Goal: Find contact information: Find contact information

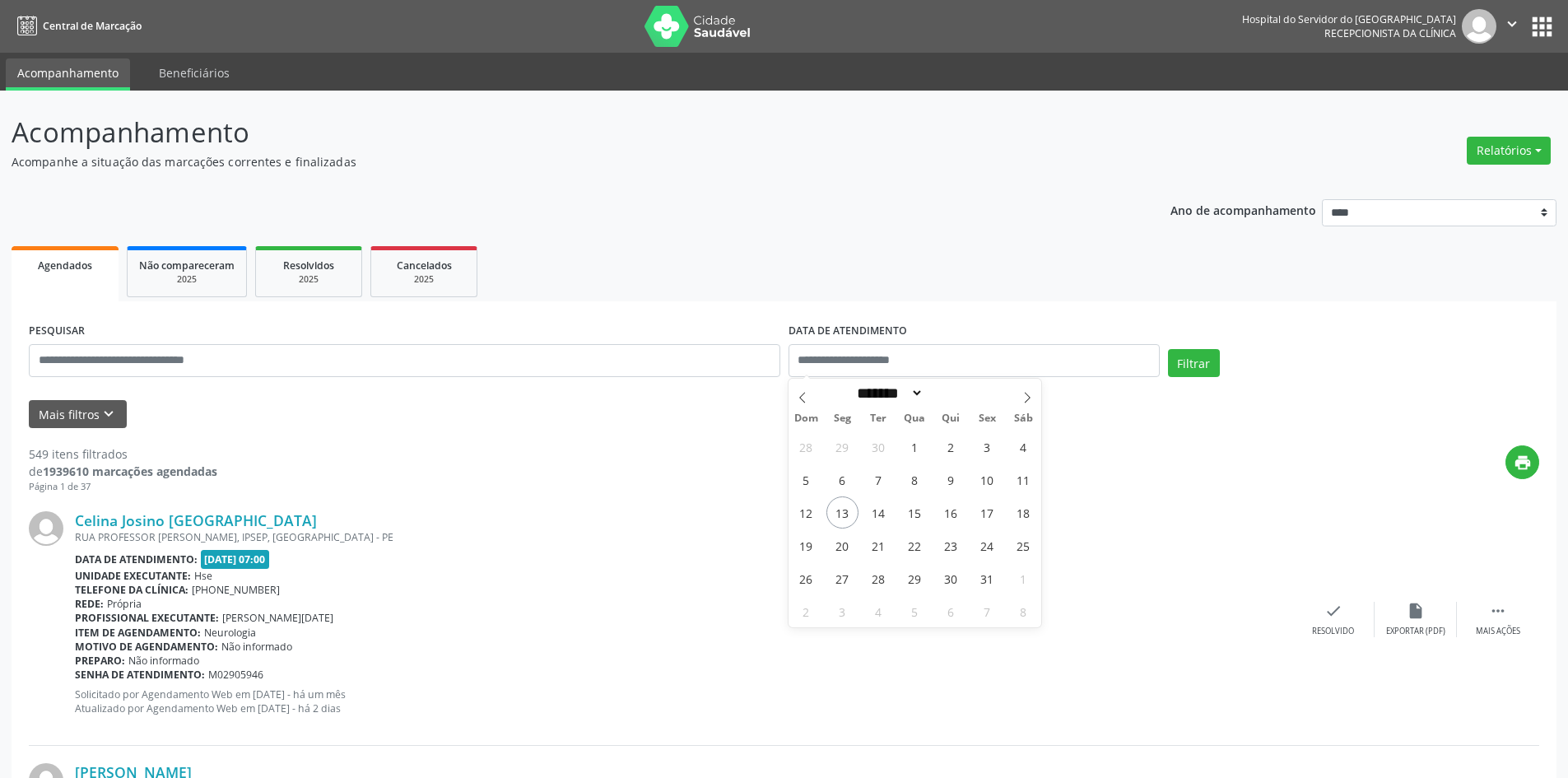
select select "*"
click at [246, 357] on input "text" at bounding box center [404, 360] width 751 height 33
paste input "**********"
click at [100, 418] on icon "keyboard_arrow_down" at bounding box center [108, 414] width 18 height 18
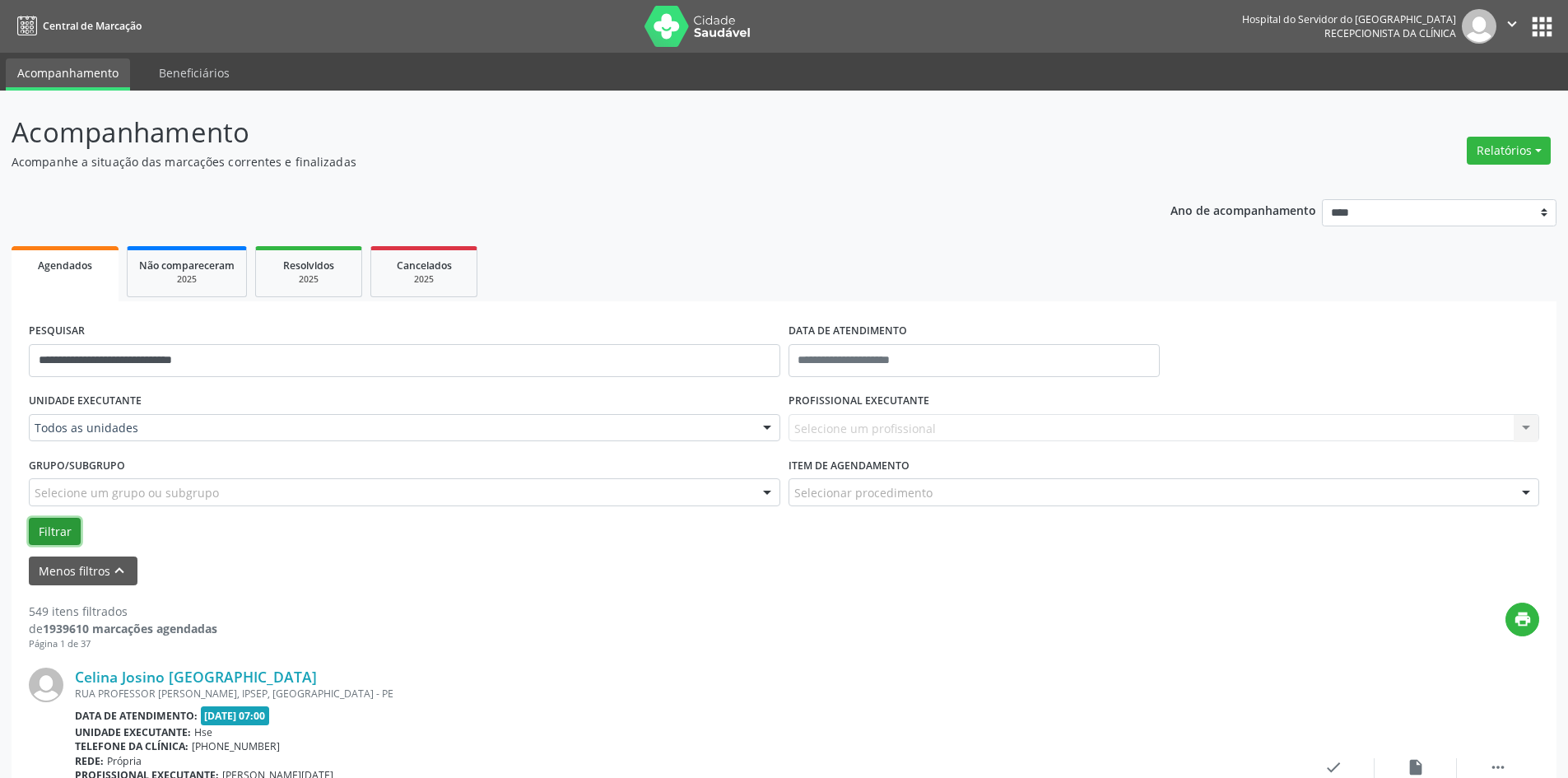
click at [53, 537] on button "Filtrar" at bounding box center [55, 531] width 52 height 28
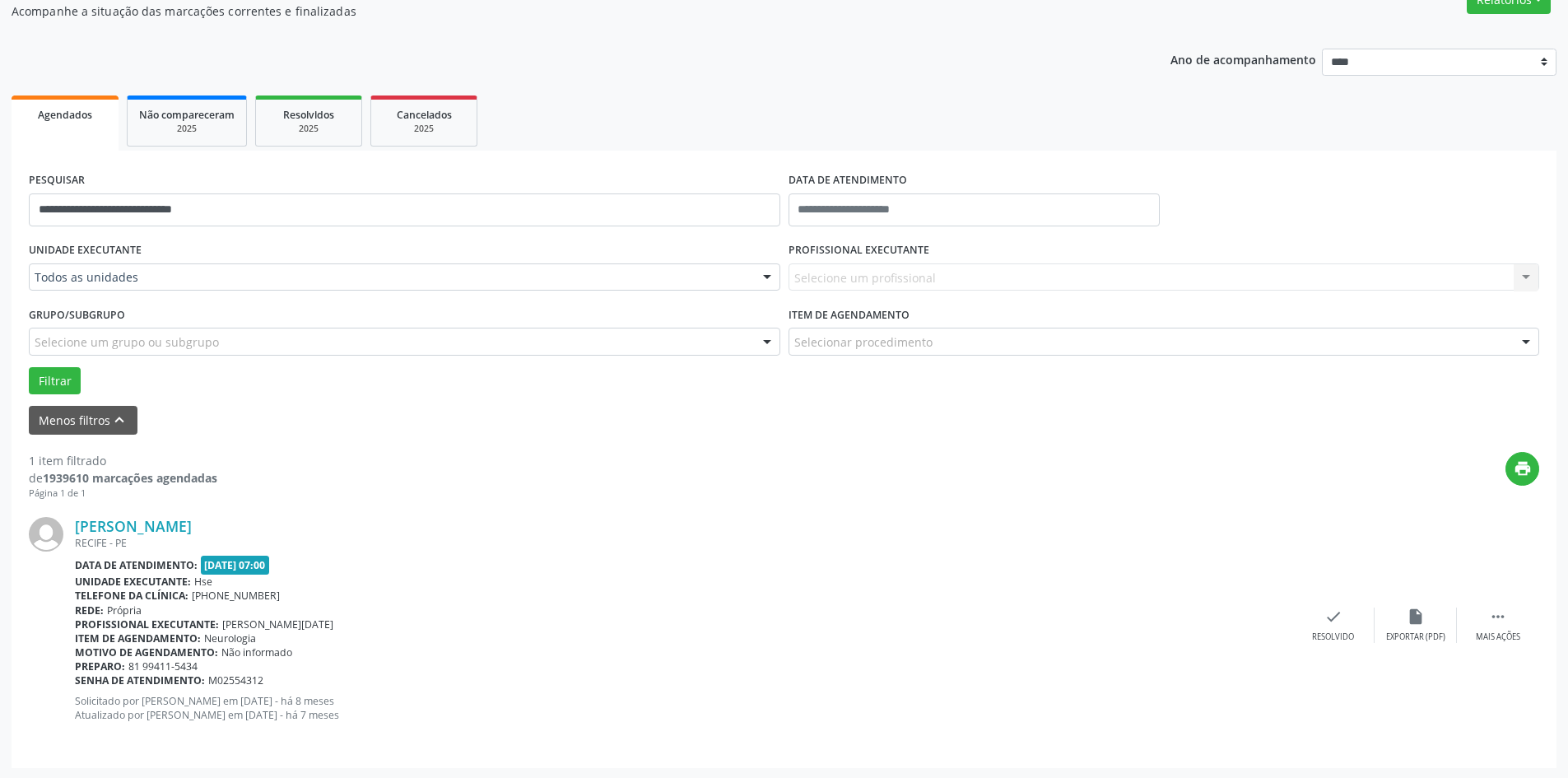
scroll to position [152, 0]
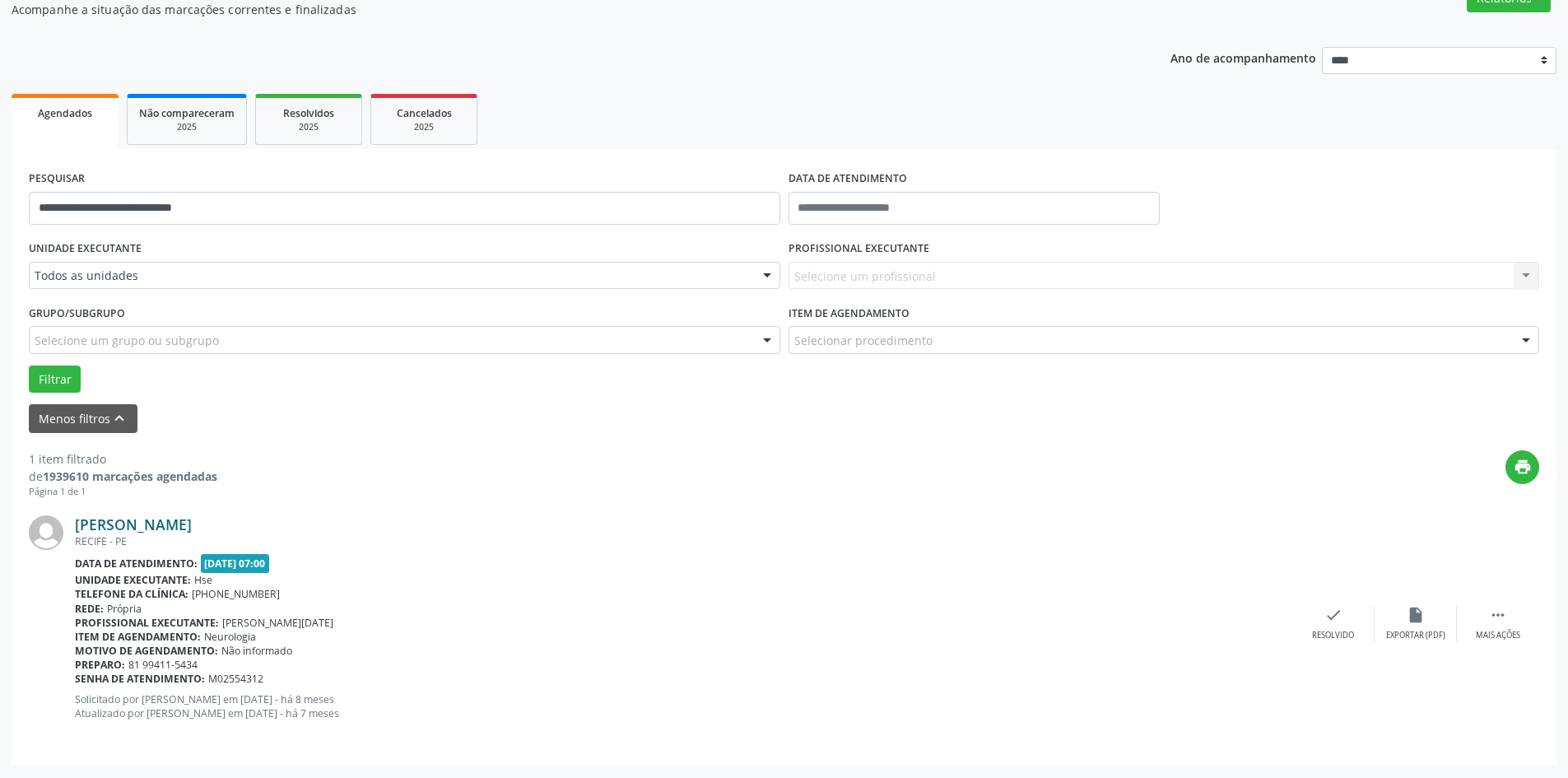
click at [192, 524] on link "[PERSON_NAME]" at bounding box center [133, 524] width 117 height 18
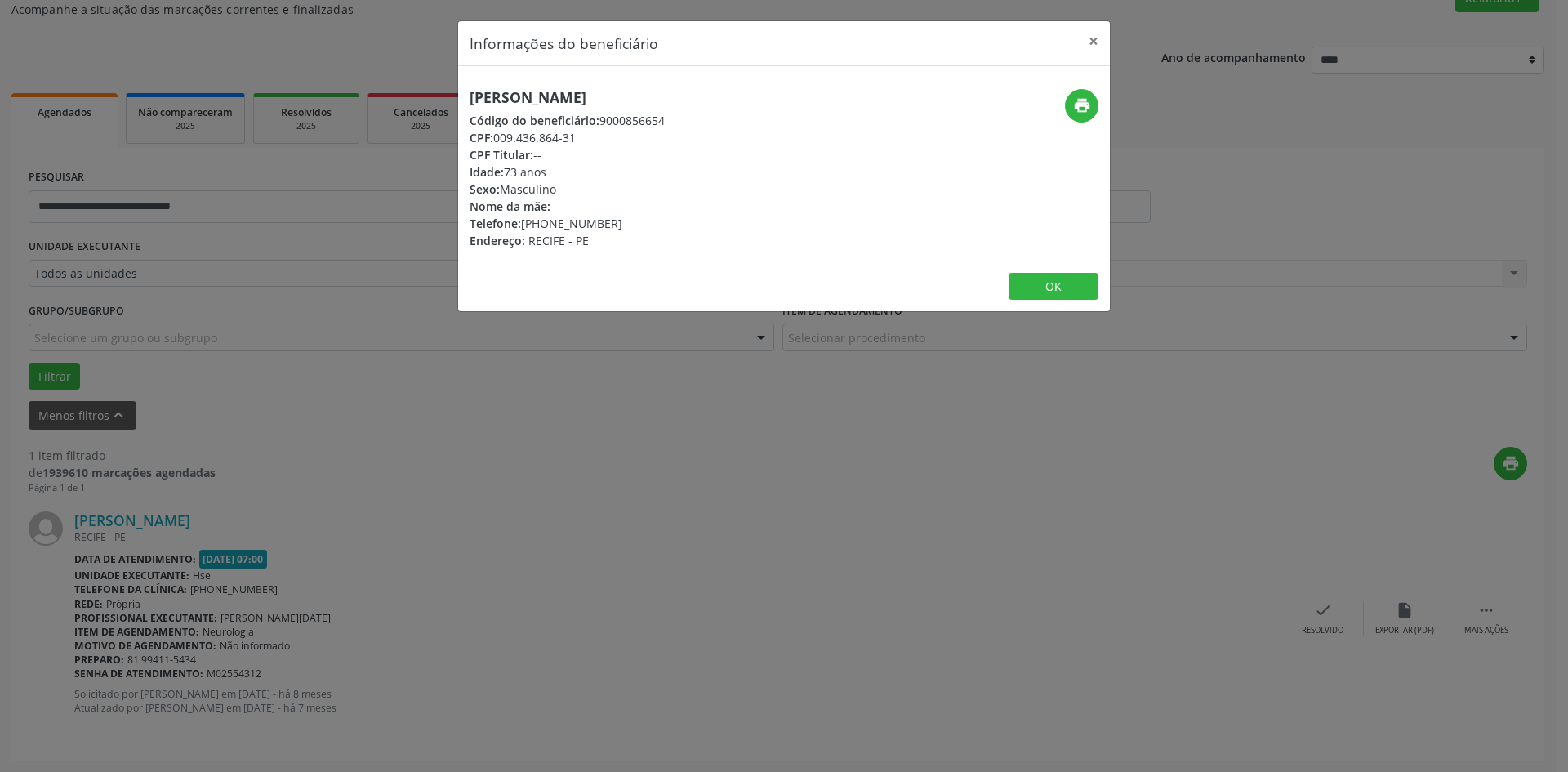
drag, startPoint x: 523, startPoint y: 224, endPoint x: 603, endPoint y: 222, distance: 80.0
click at [603, 222] on div "Telefone: [PHONE_NUMBER]" at bounding box center [567, 223] width 195 height 17
copy div "[PHONE_NUMBER]"
click at [1096, 36] on button "×" at bounding box center [1094, 41] width 32 height 40
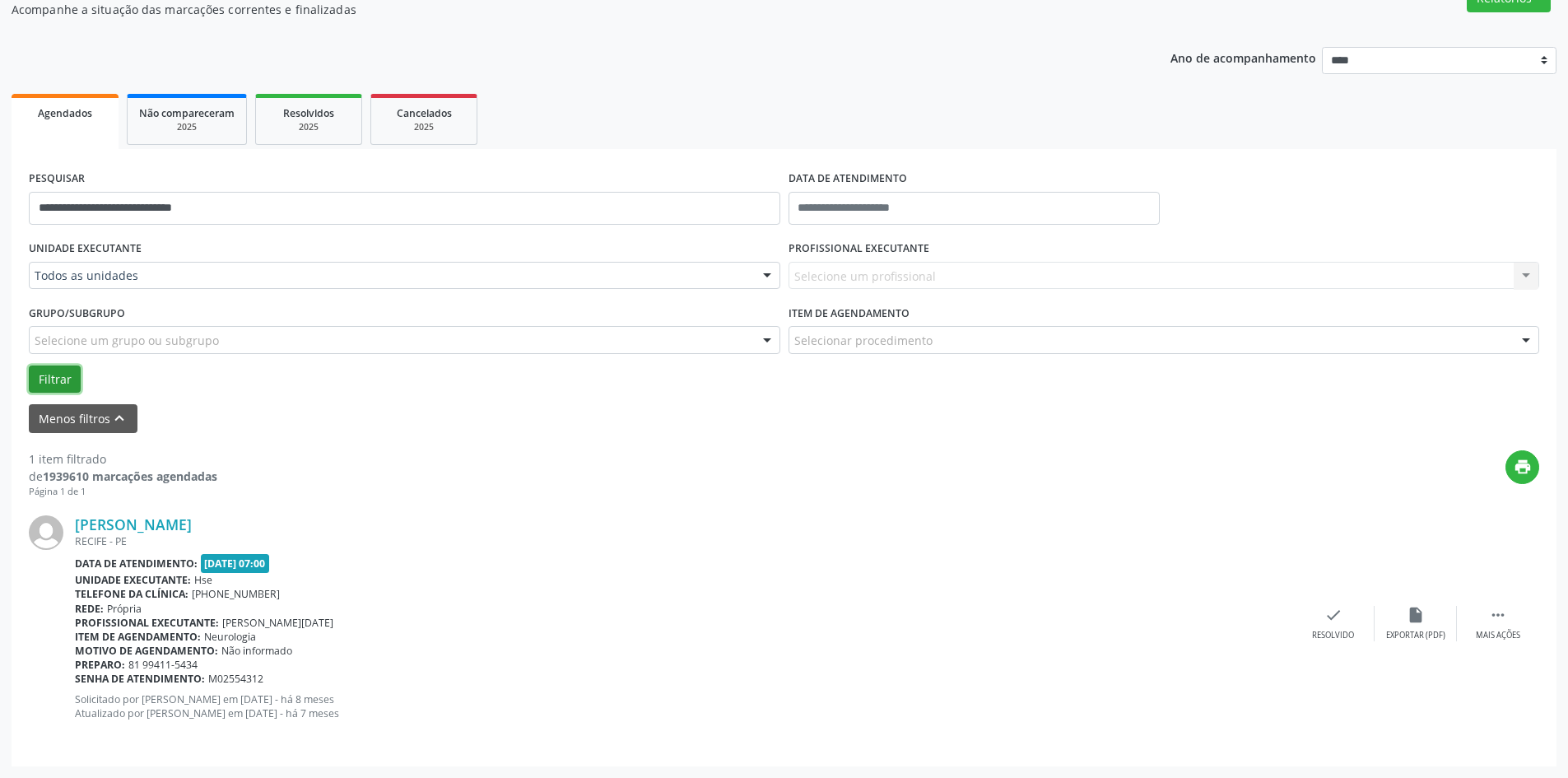
click at [46, 371] on button "Filtrar" at bounding box center [55, 378] width 52 height 28
click at [359, 207] on input "**********" at bounding box center [404, 208] width 751 height 33
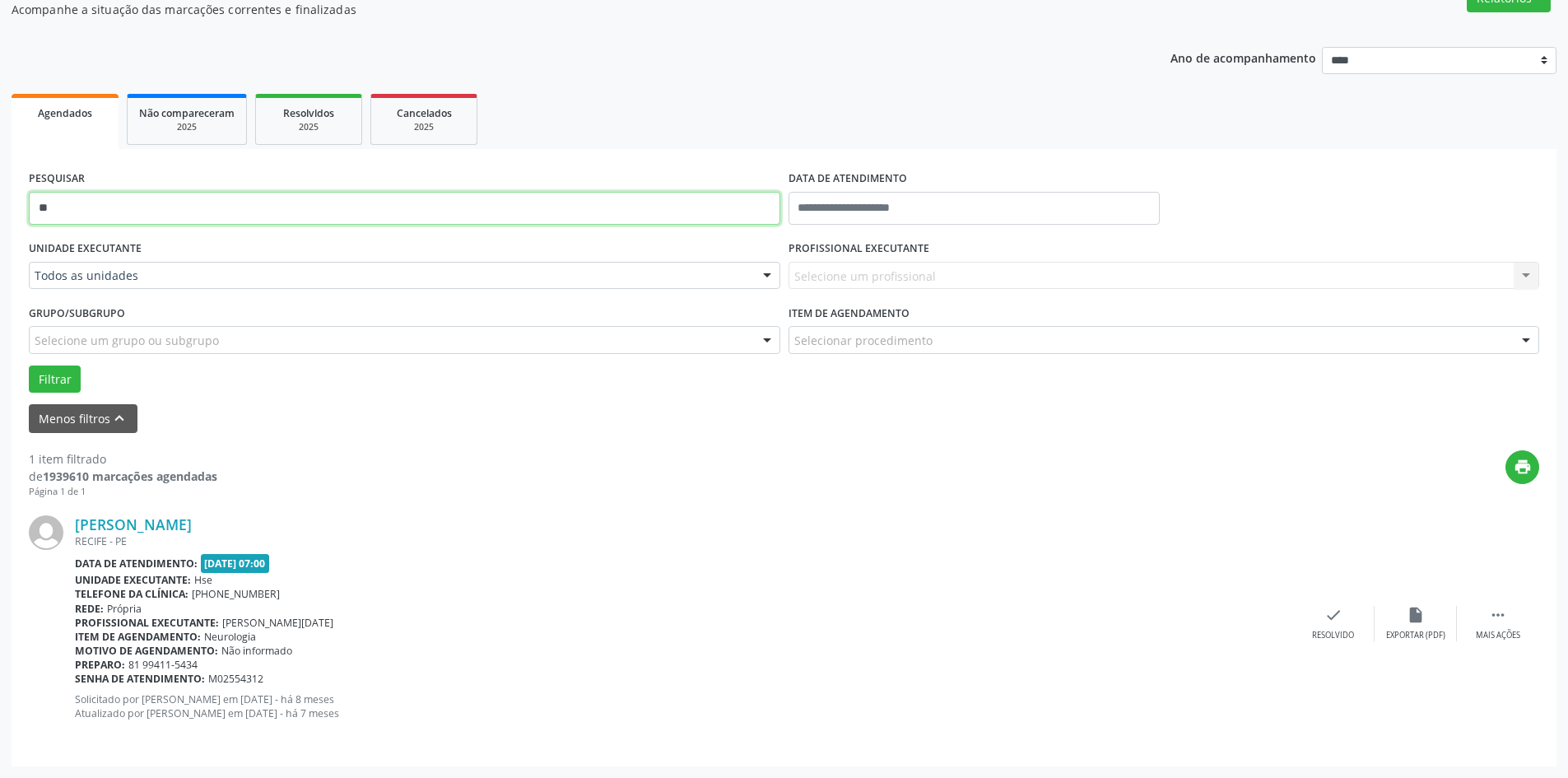
type input "*"
paste input "**********"
type input "**********"
click at [56, 384] on button "Filtrar" at bounding box center [55, 378] width 52 height 28
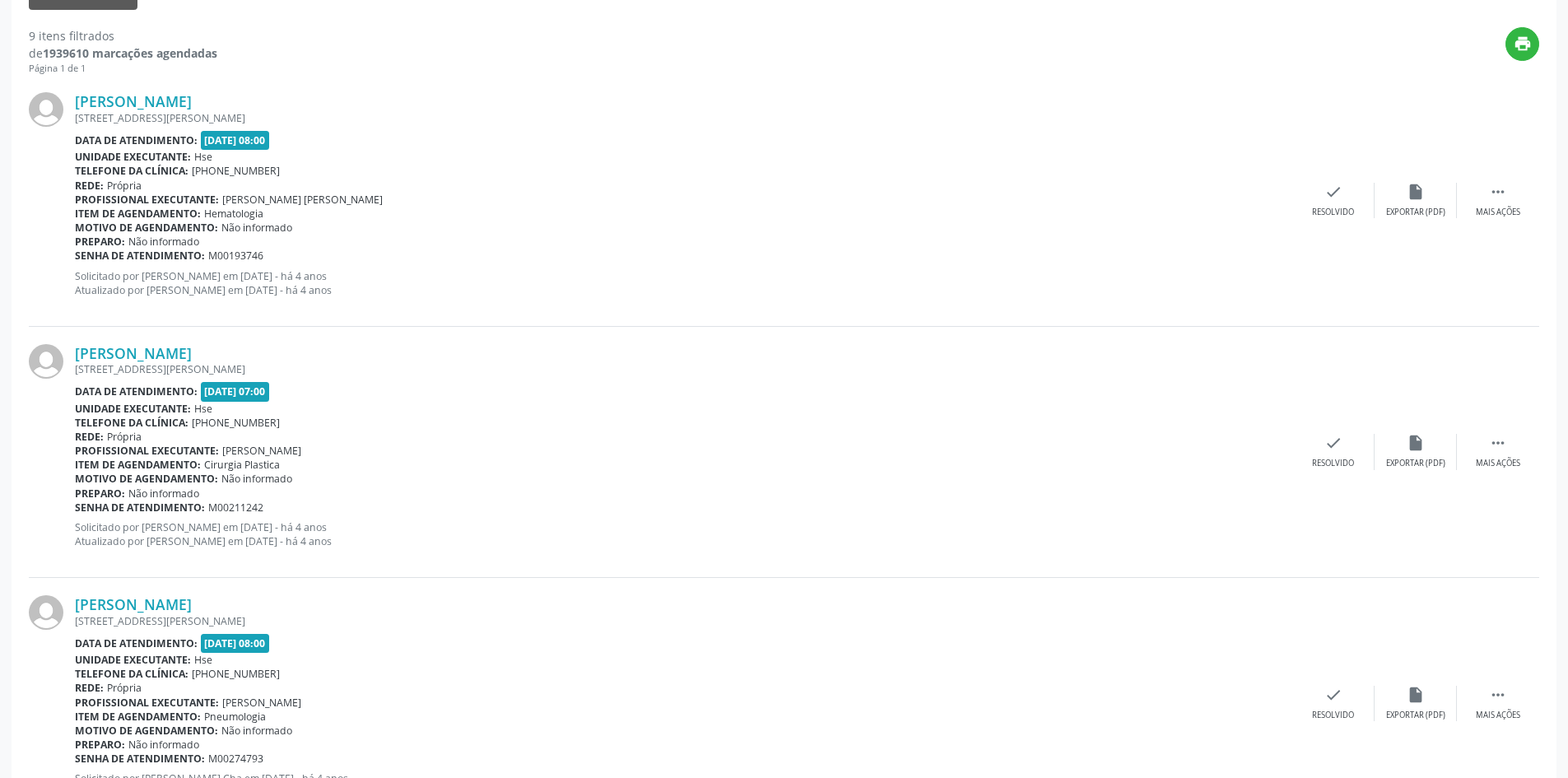
scroll to position [576, 0]
click at [192, 594] on link "[PERSON_NAME]" at bounding box center [133, 603] width 117 height 18
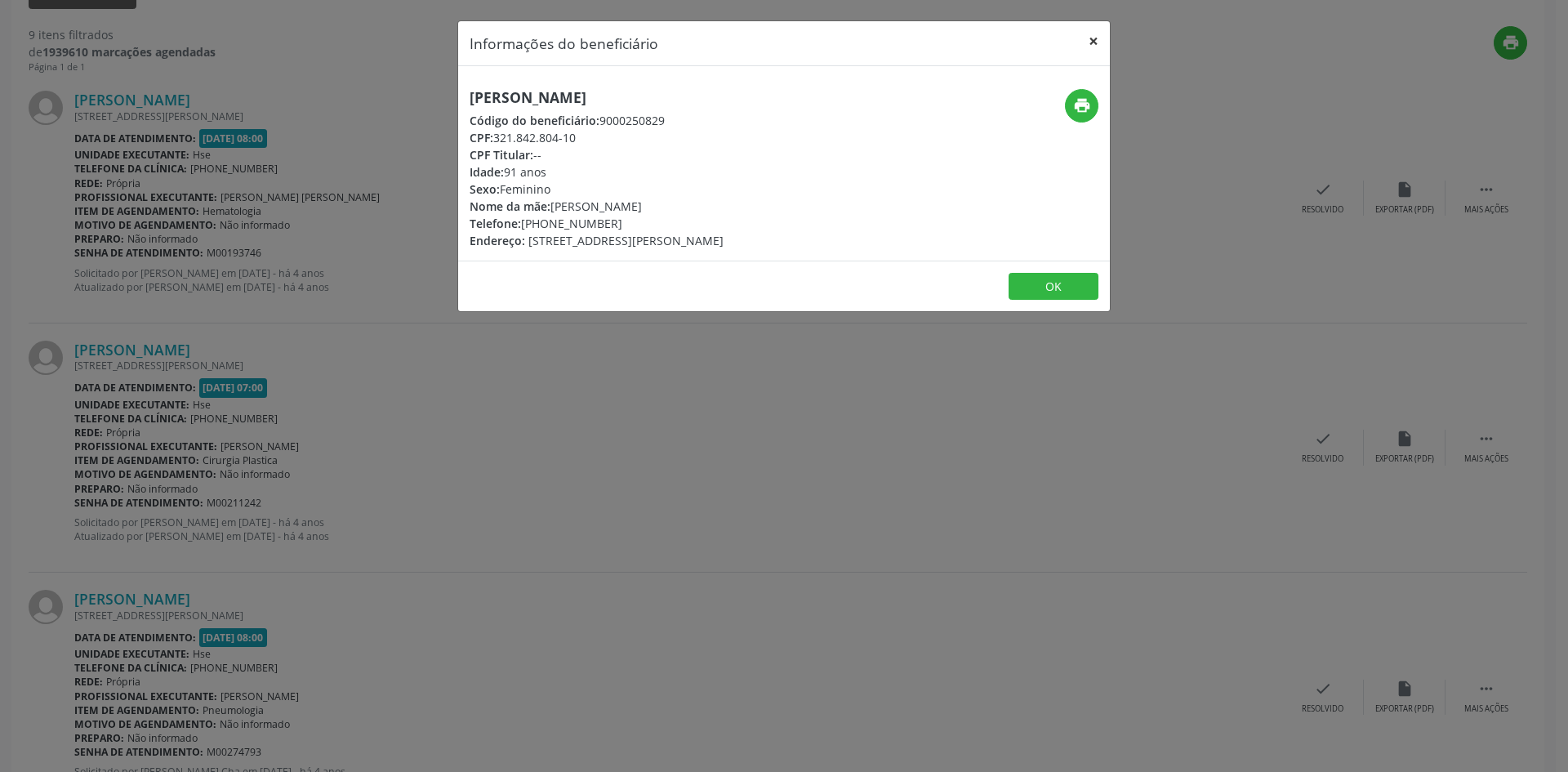
click at [1097, 41] on button "×" at bounding box center [1094, 41] width 32 height 40
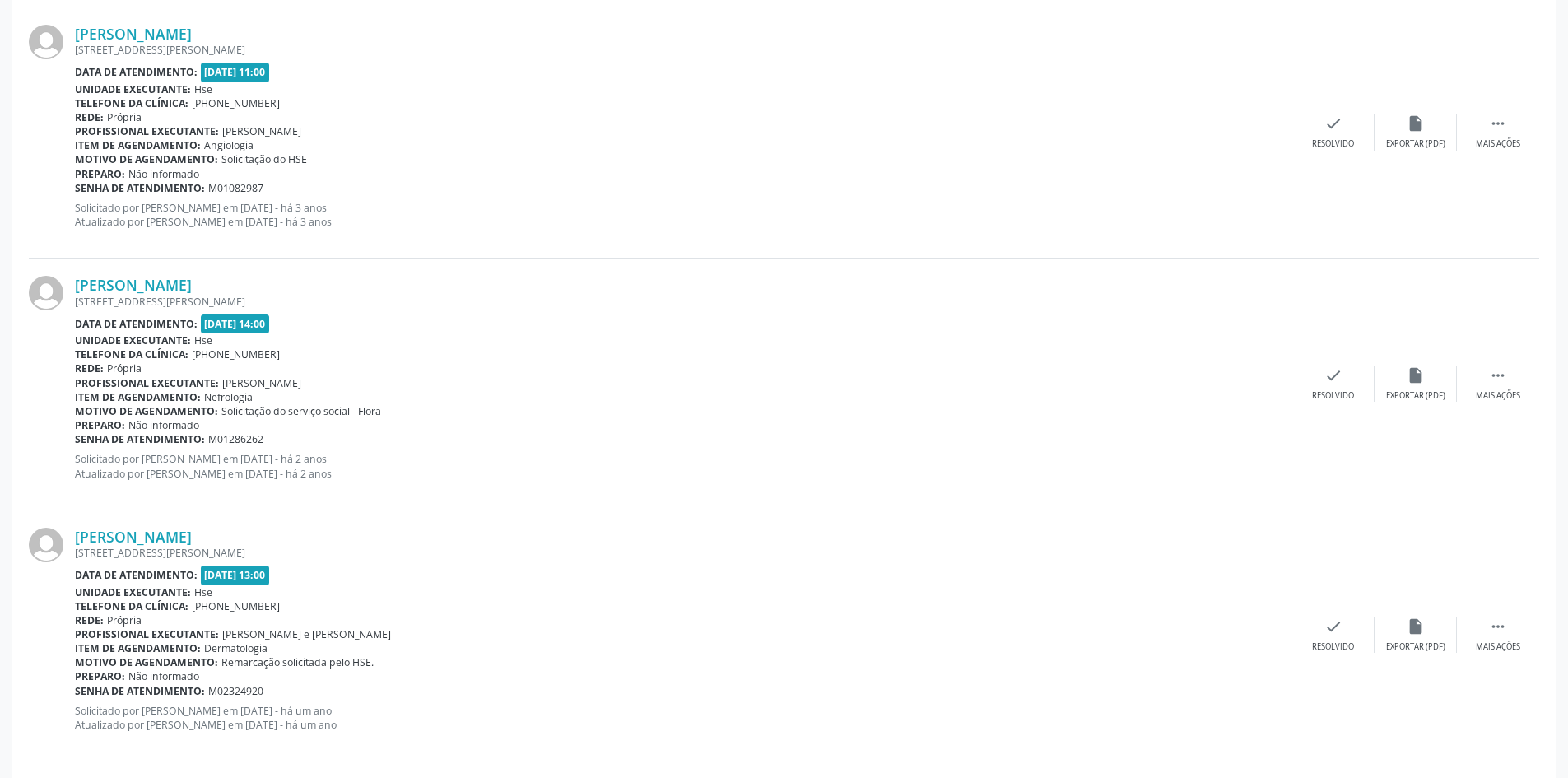
scroll to position [2163, 0]
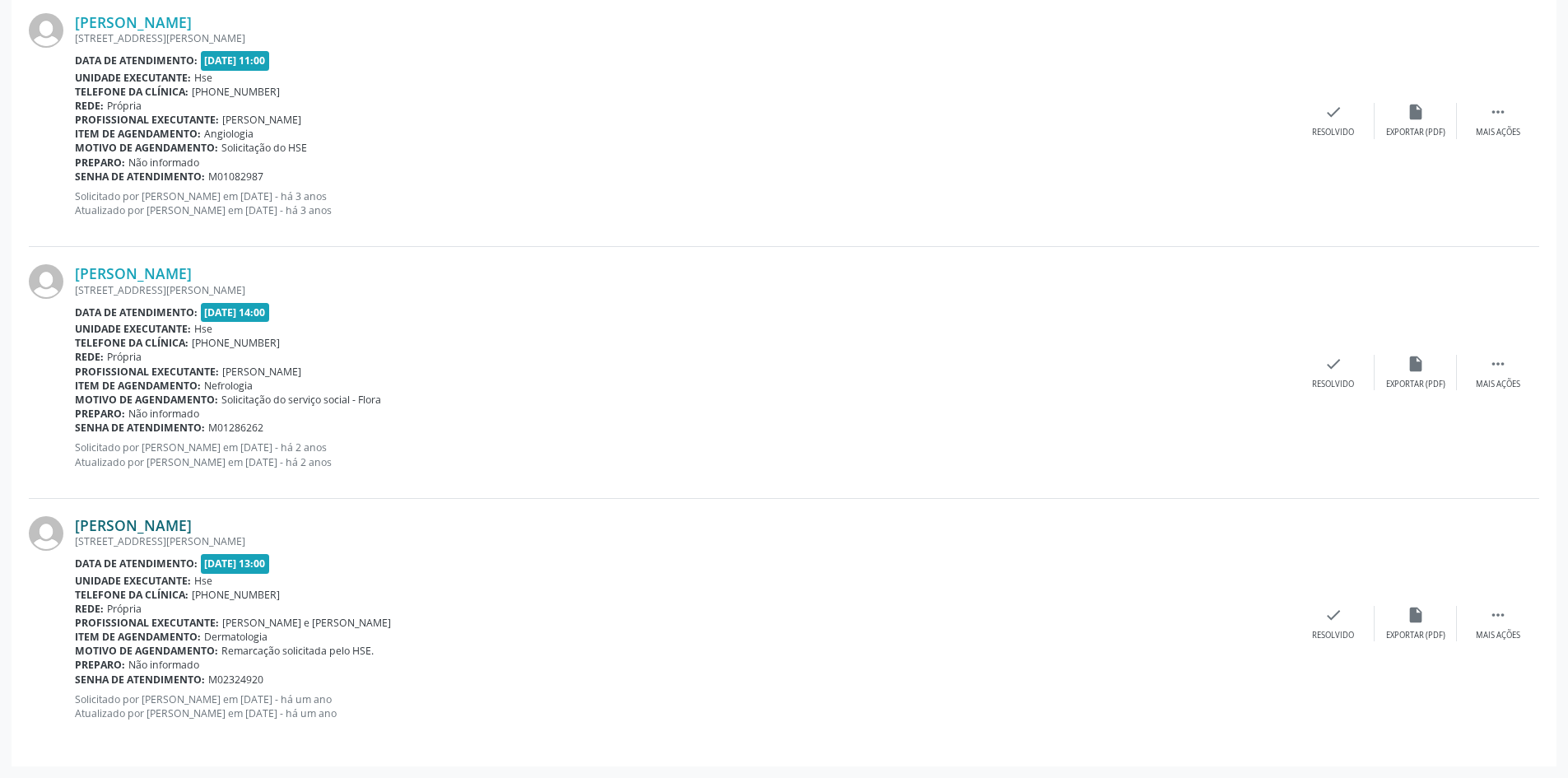
click at [135, 528] on link "[PERSON_NAME]" at bounding box center [133, 525] width 117 height 18
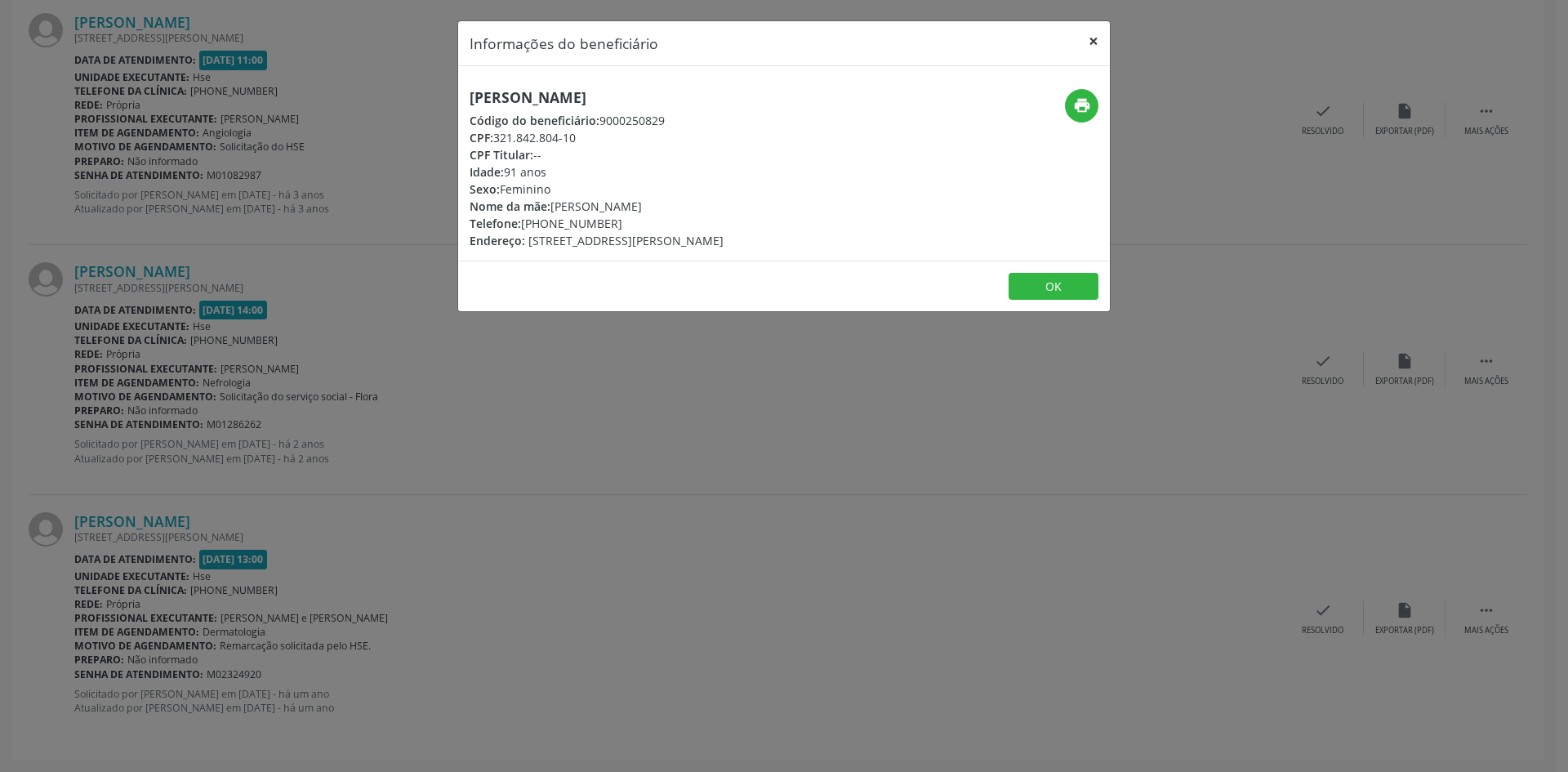
click at [1096, 38] on button "×" at bounding box center [1094, 41] width 32 height 40
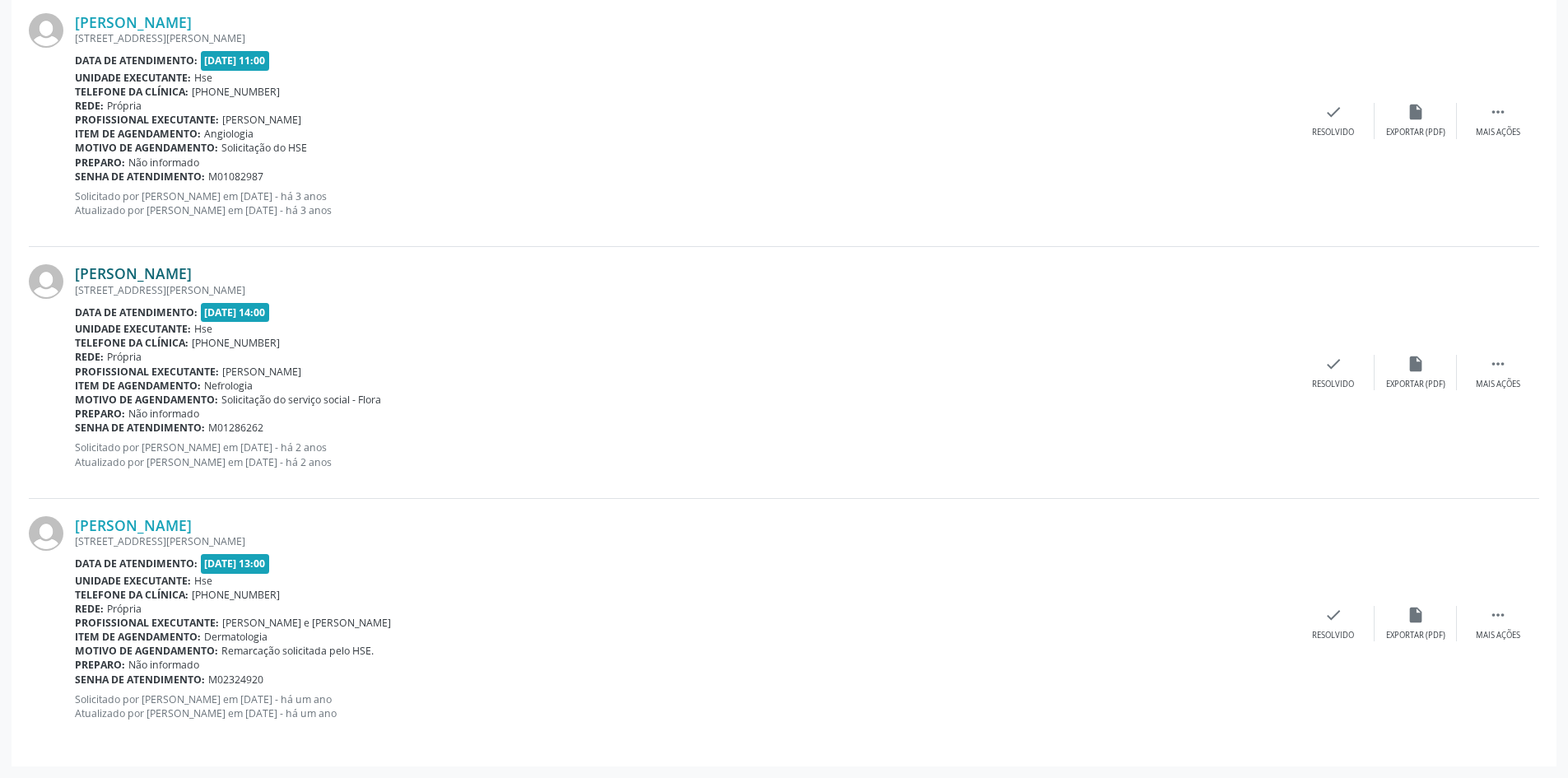
click at [182, 279] on link "[PERSON_NAME]" at bounding box center [133, 273] width 117 height 18
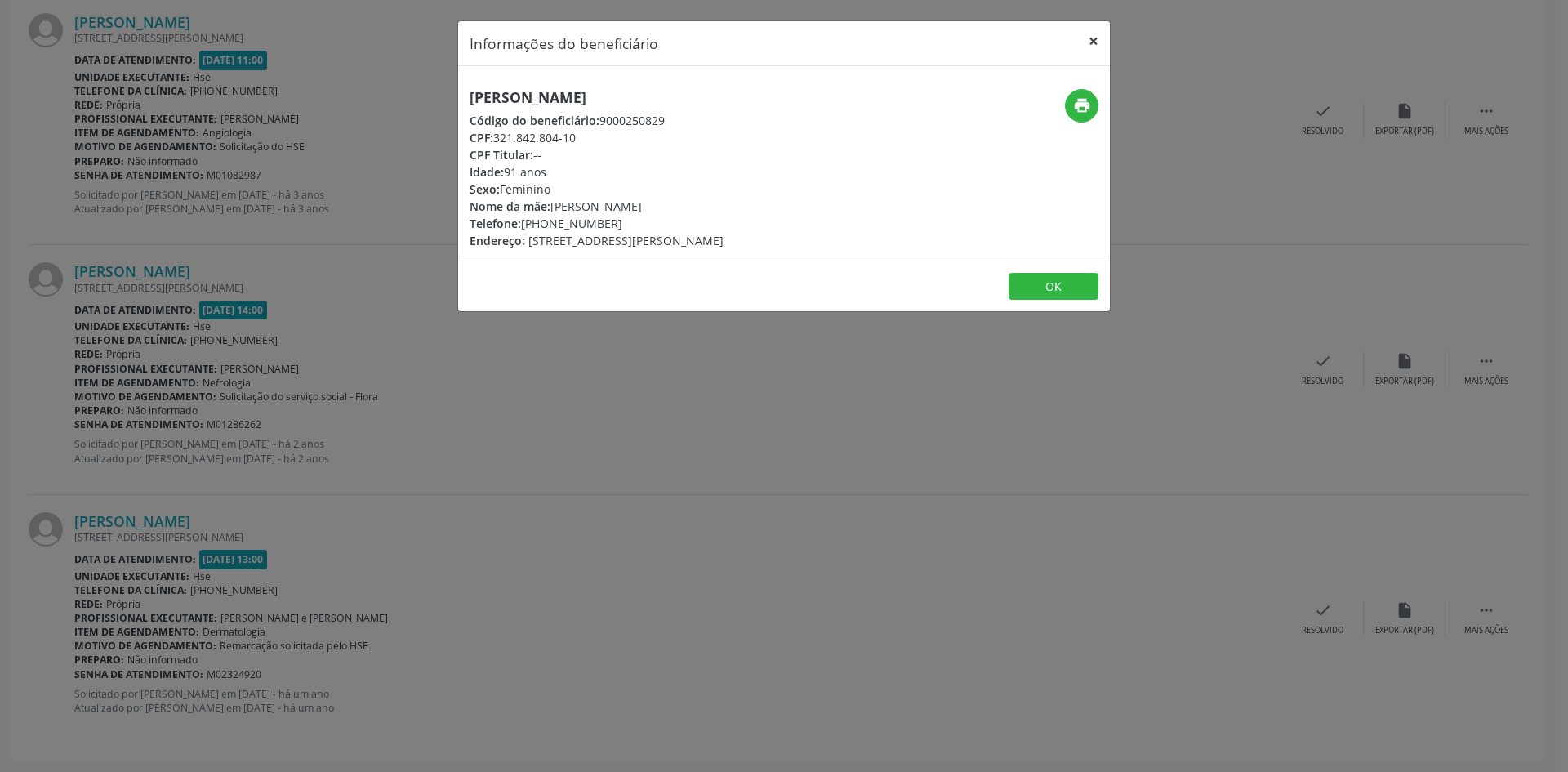
click at [1094, 38] on button "×" at bounding box center [1094, 41] width 32 height 40
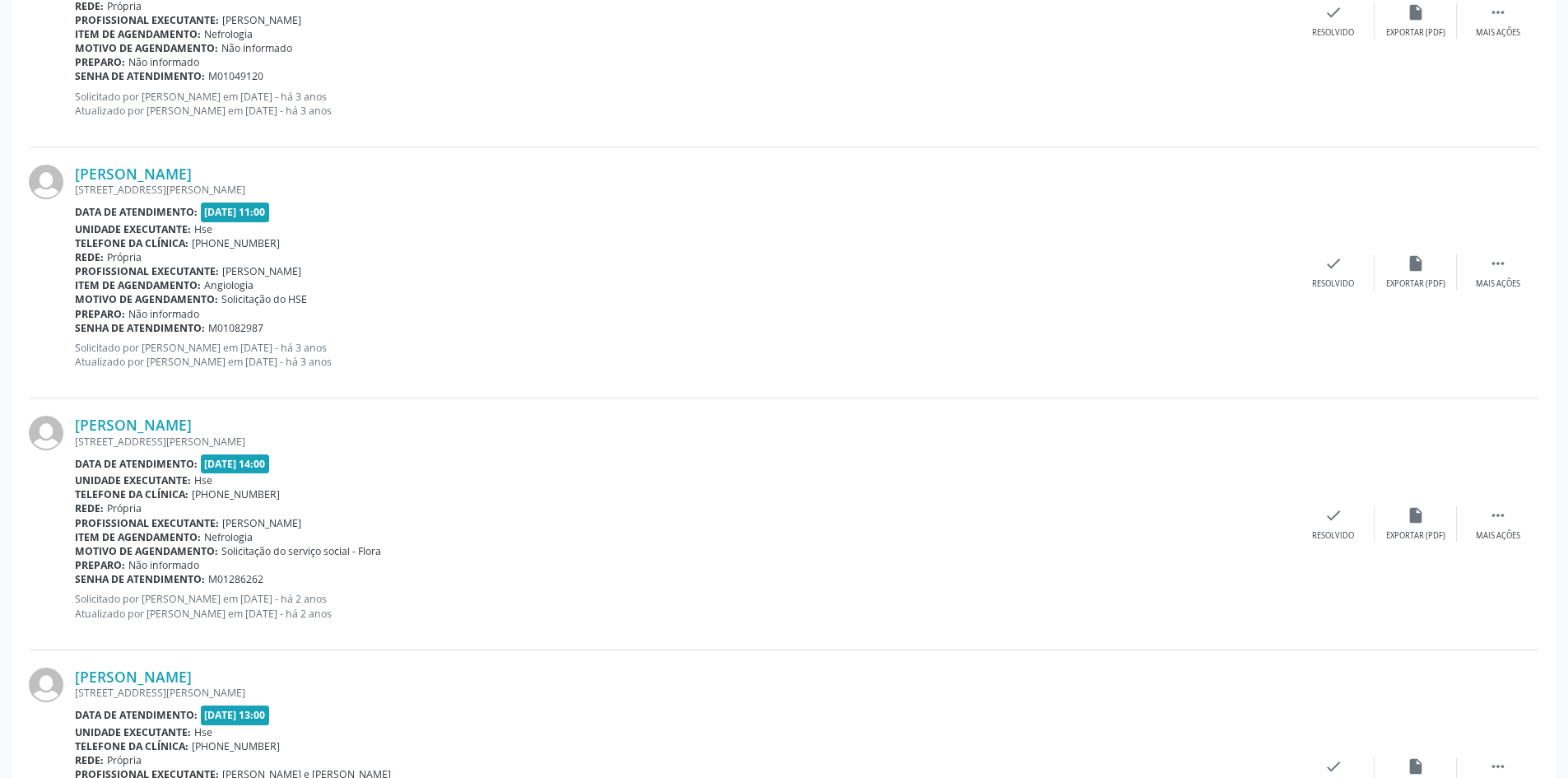
scroll to position [1999, 0]
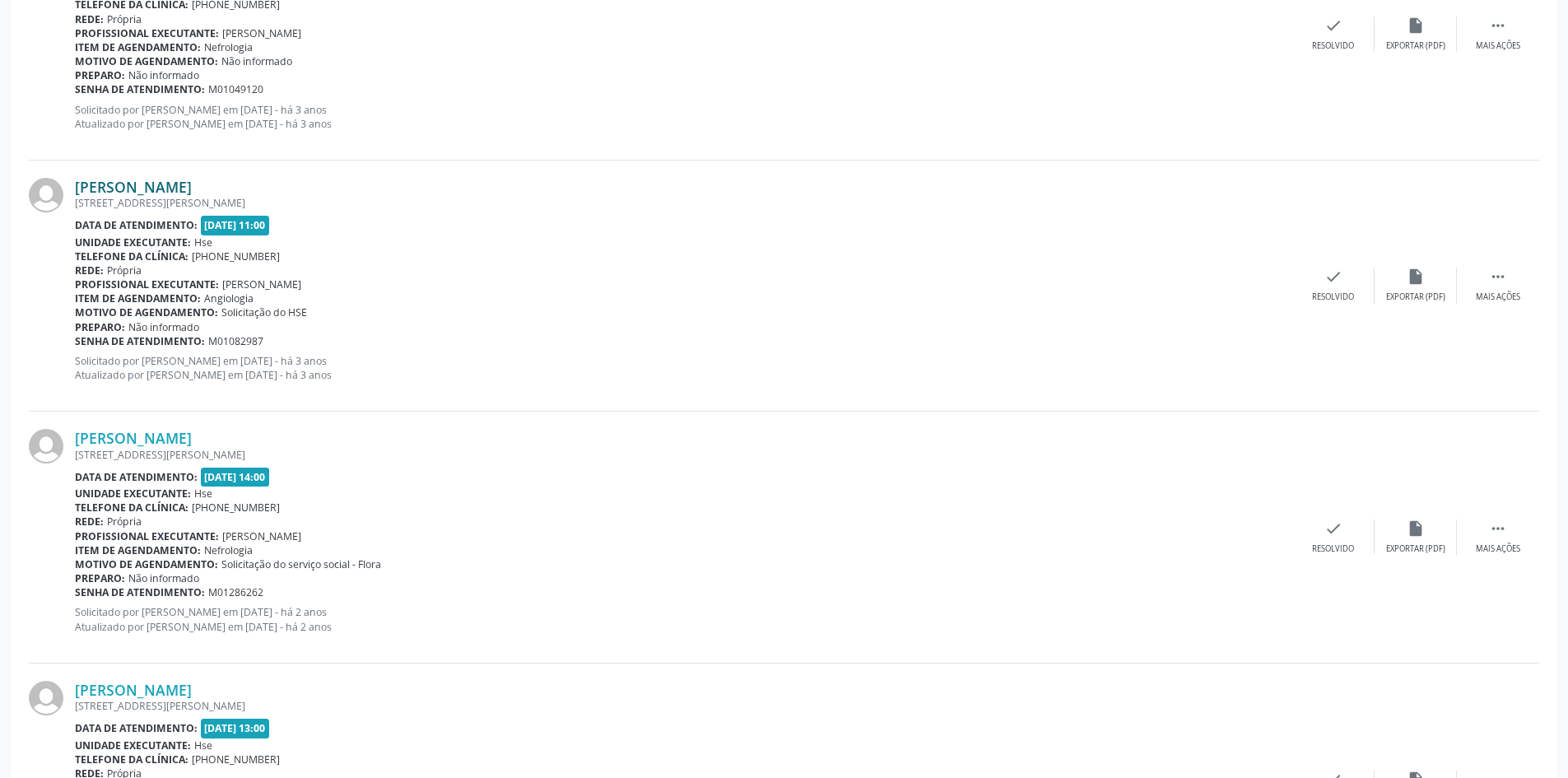
click at [129, 194] on link "[PERSON_NAME]" at bounding box center [133, 187] width 117 height 18
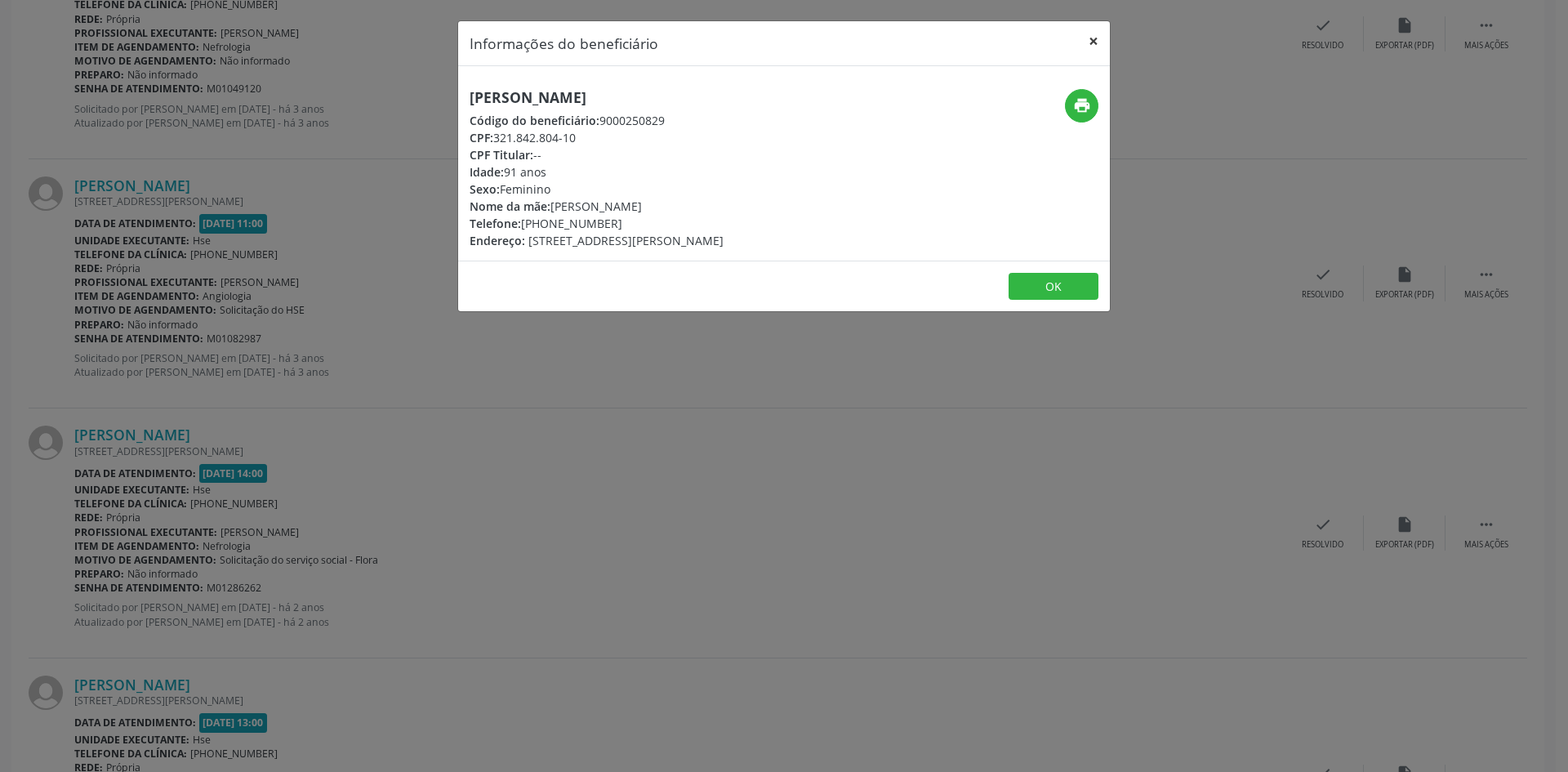
click at [1092, 43] on button "×" at bounding box center [1094, 41] width 32 height 40
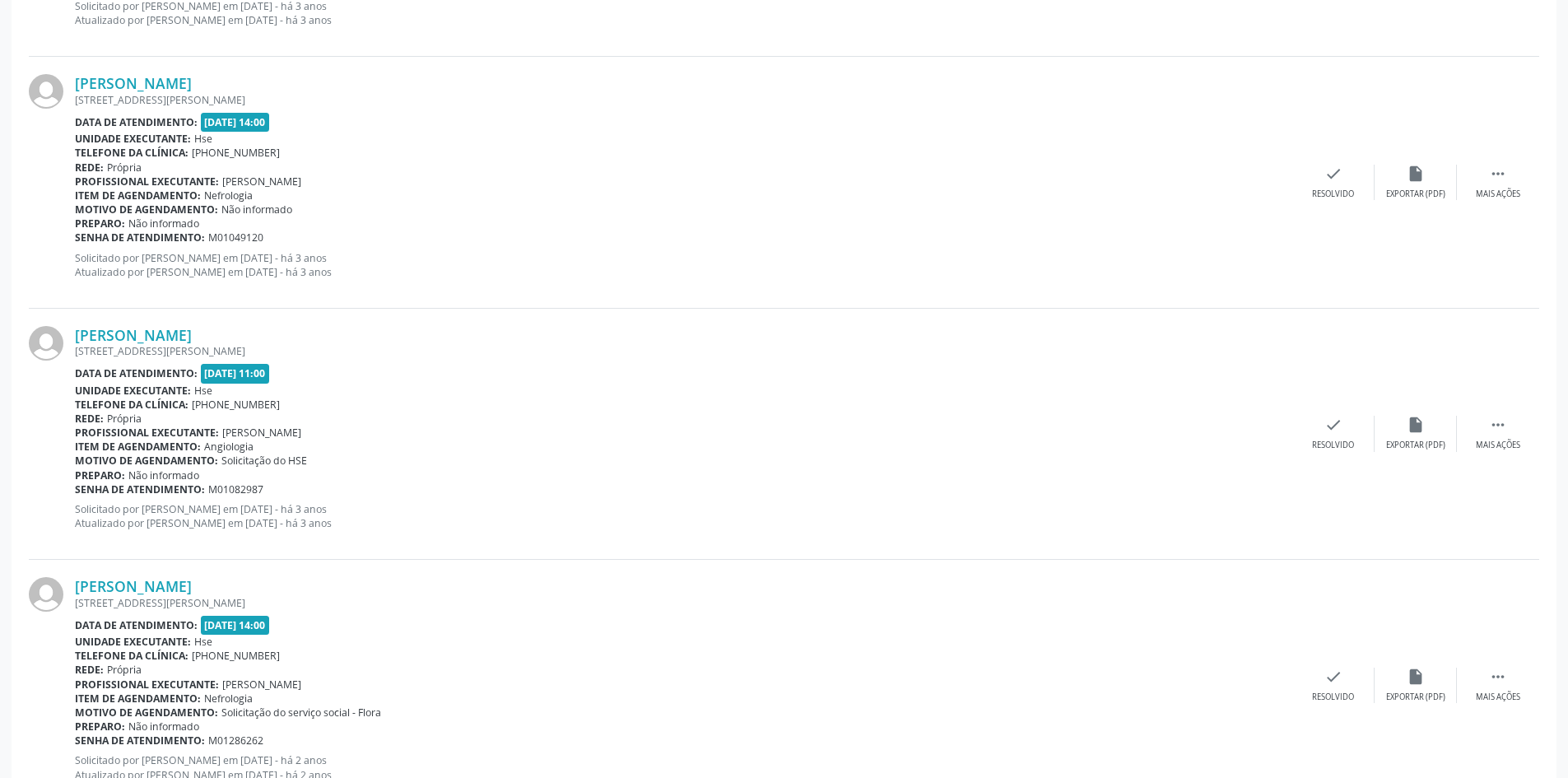
scroll to position [1834, 0]
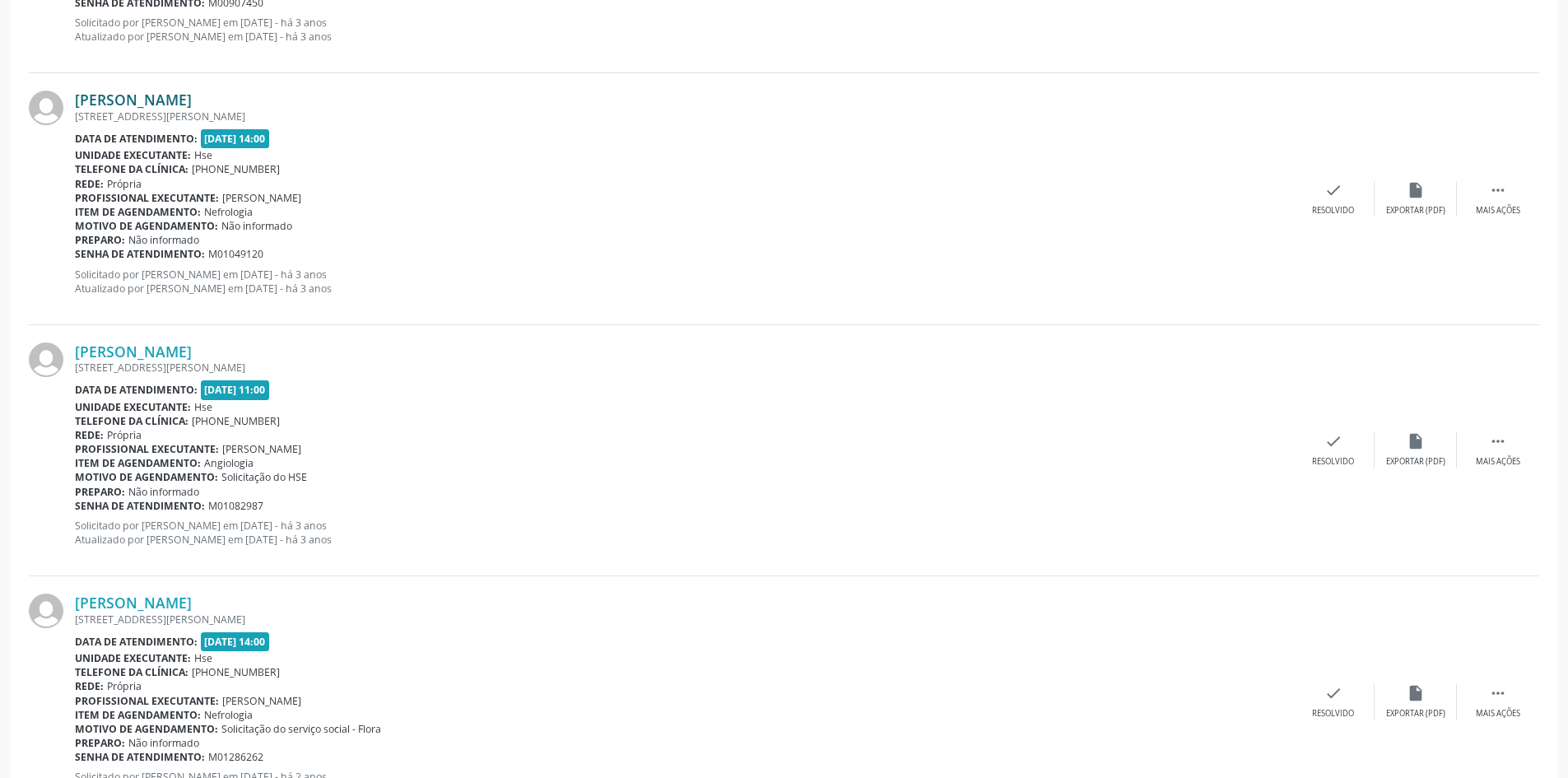
click at [156, 104] on link "[PERSON_NAME]" at bounding box center [133, 99] width 117 height 18
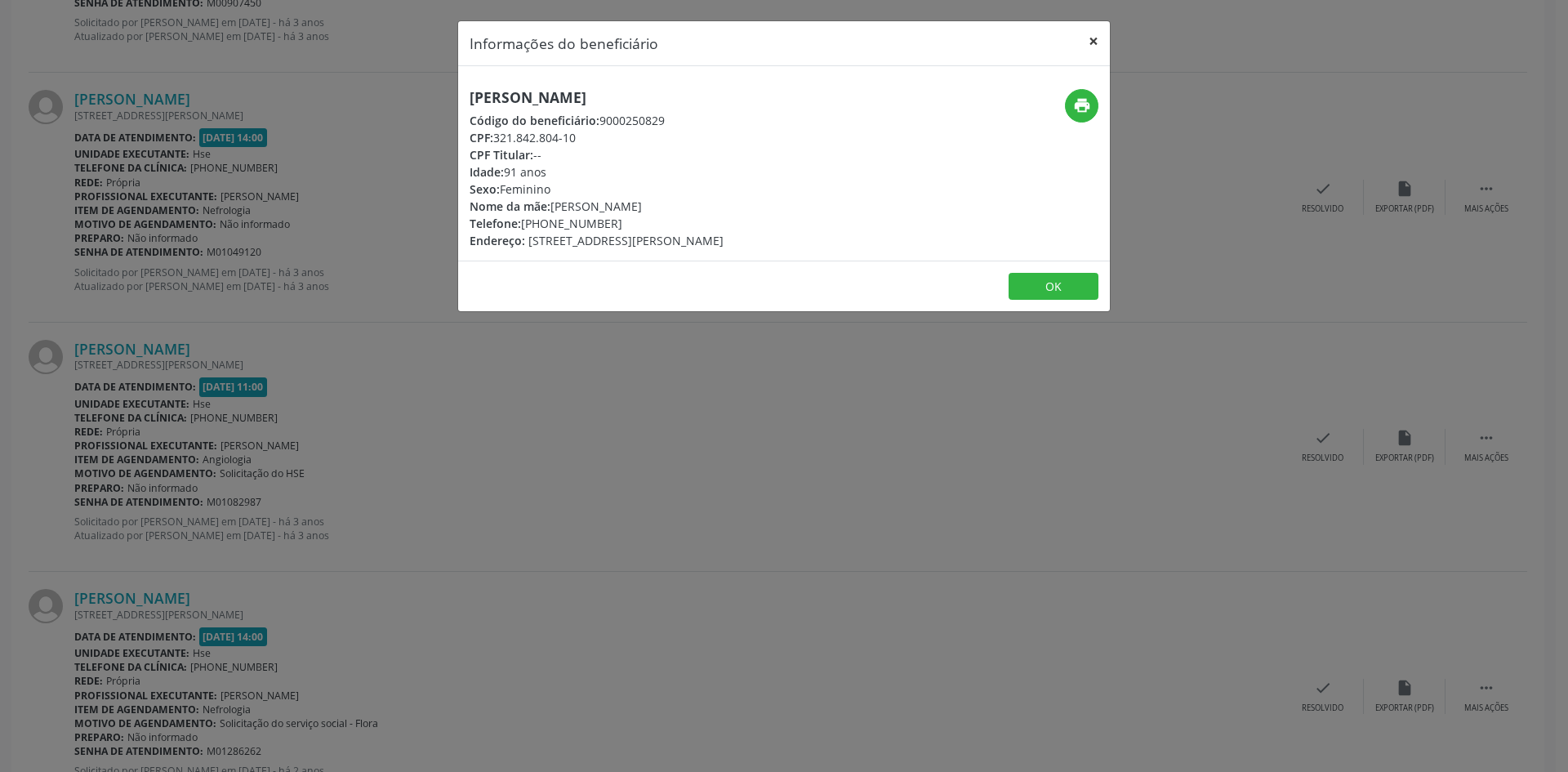
click at [1095, 44] on button "×" at bounding box center [1094, 41] width 32 height 40
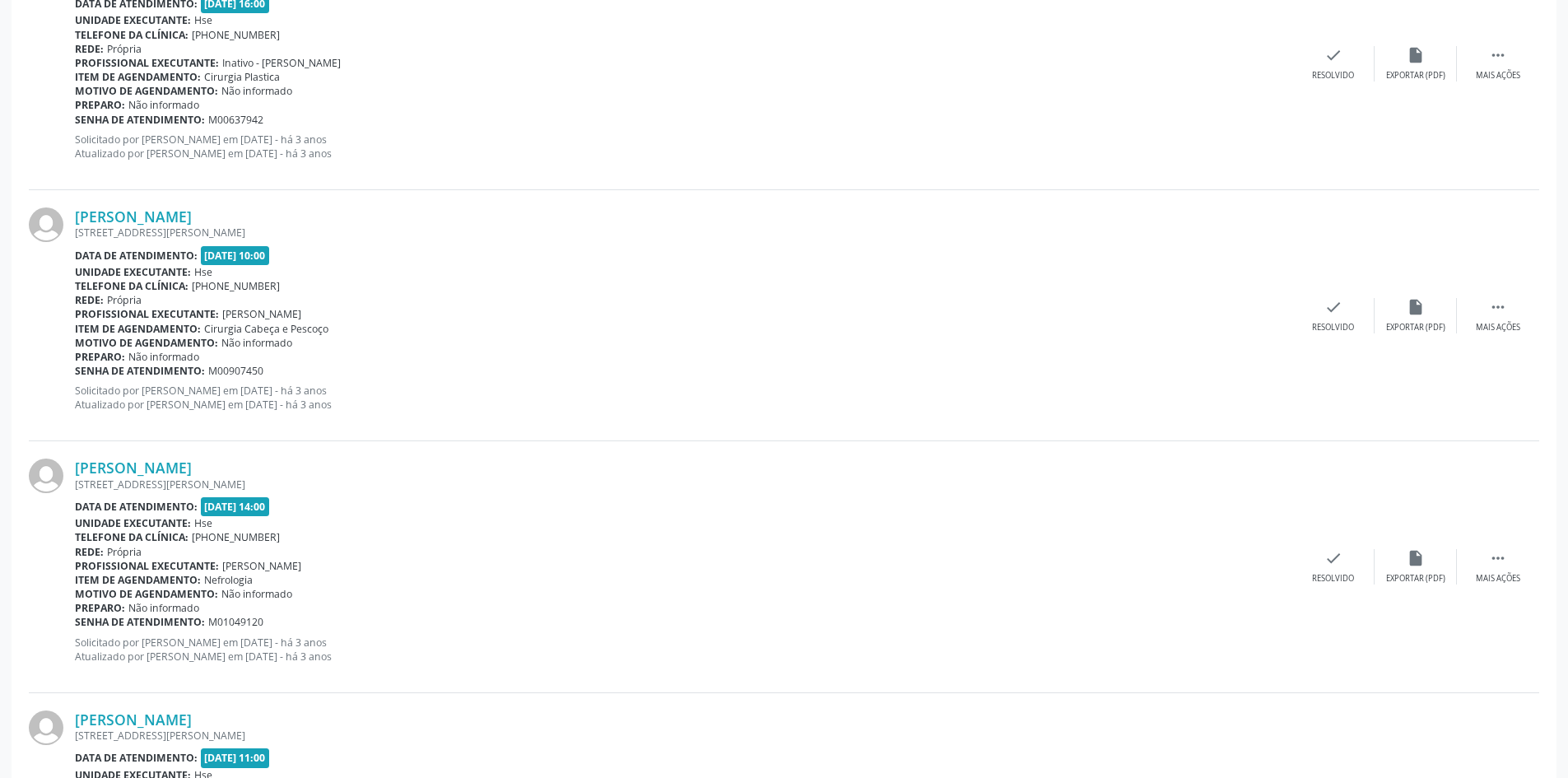
scroll to position [1423, 0]
